Goal: Transaction & Acquisition: Purchase product/service

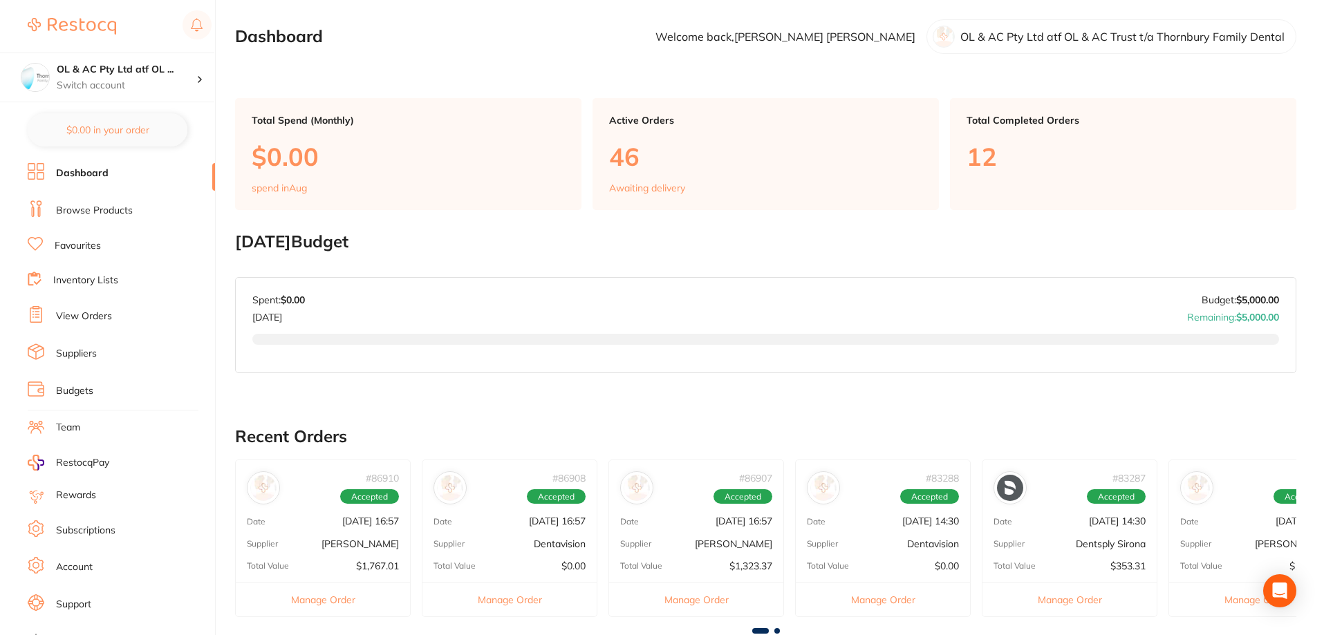
click at [95, 174] on link "Dashboard" at bounding box center [82, 174] width 53 height 14
click at [116, 197] on ul "Dashboard Browse Products Favourites Inventory Lists View Orders Suppliers Budg…" at bounding box center [121, 401] width 187 height 477
click at [124, 205] on link "Browse Products" at bounding box center [94, 211] width 77 height 14
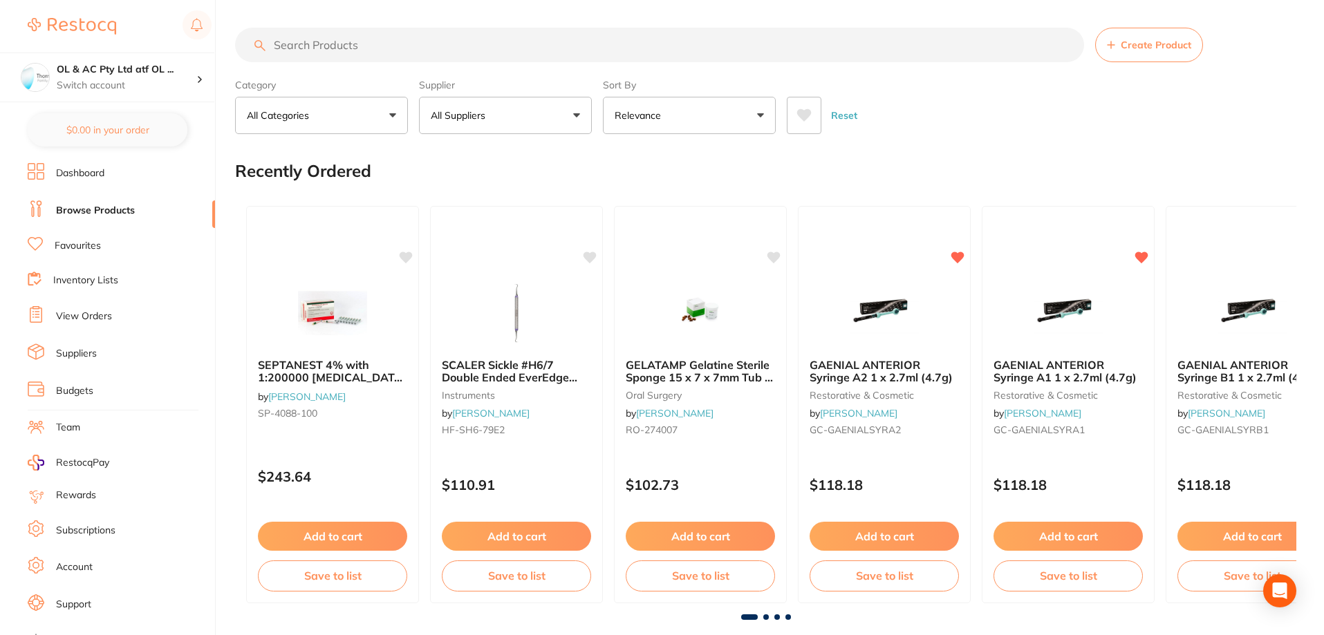
click at [387, 44] on input "search" at bounding box center [659, 45] width 849 height 35
type input "COMPOSITE"
